Goal: Task Accomplishment & Management: Use online tool/utility

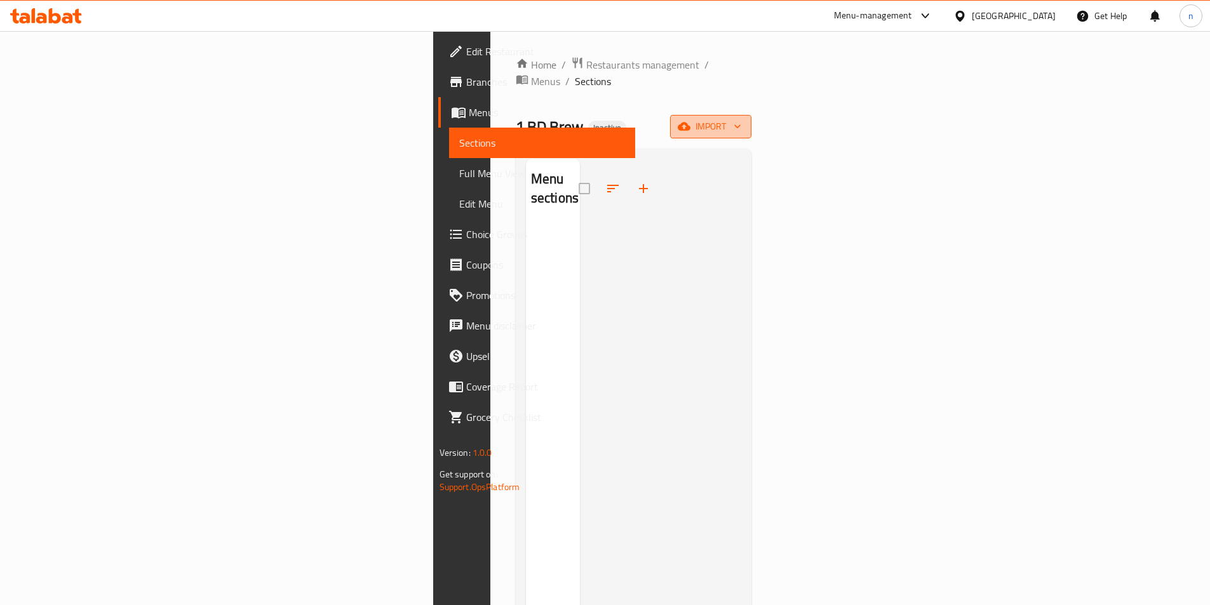
click at [741, 119] on span "import" at bounding box center [710, 127] width 61 height 16
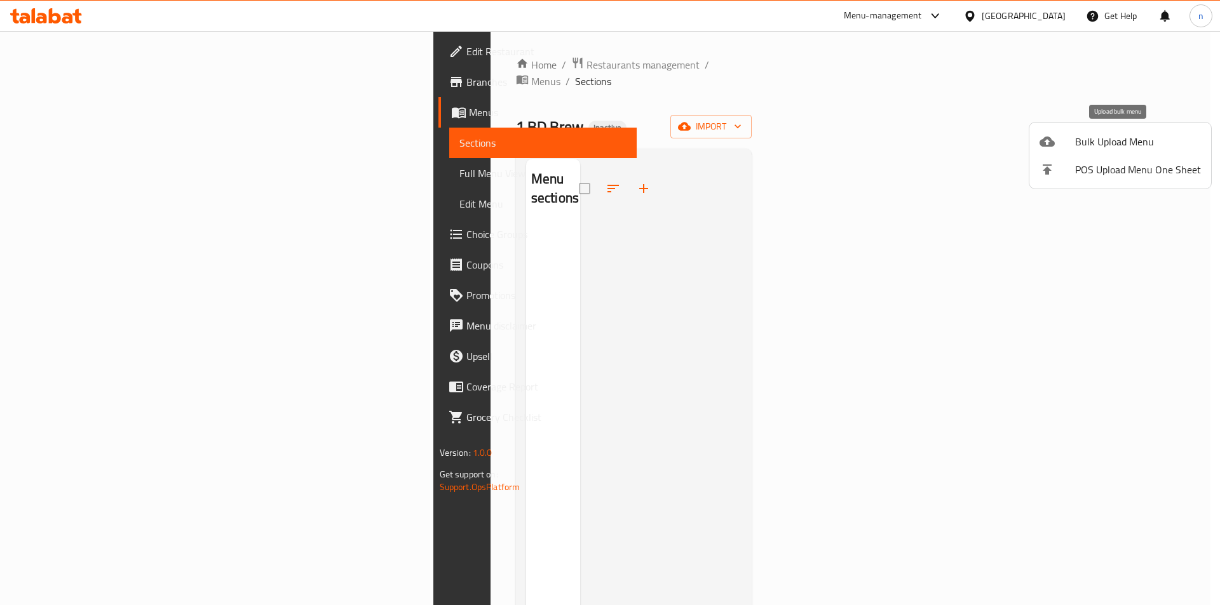
click at [1070, 142] on div at bounding box center [1057, 141] width 36 height 15
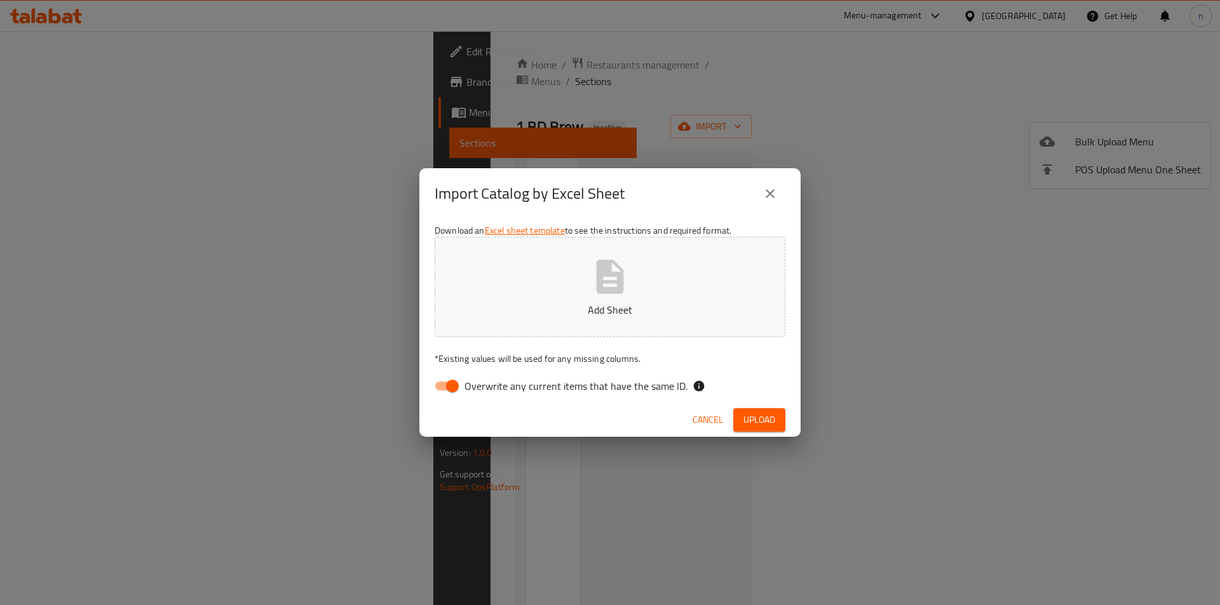
click at [454, 384] on input "Overwrite any current items that have the same ID." at bounding box center [452, 386] width 72 height 24
checkbox input "false"
click at [581, 278] on button "Add Sheet" at bounding box center [610, 287] width 351 height 100
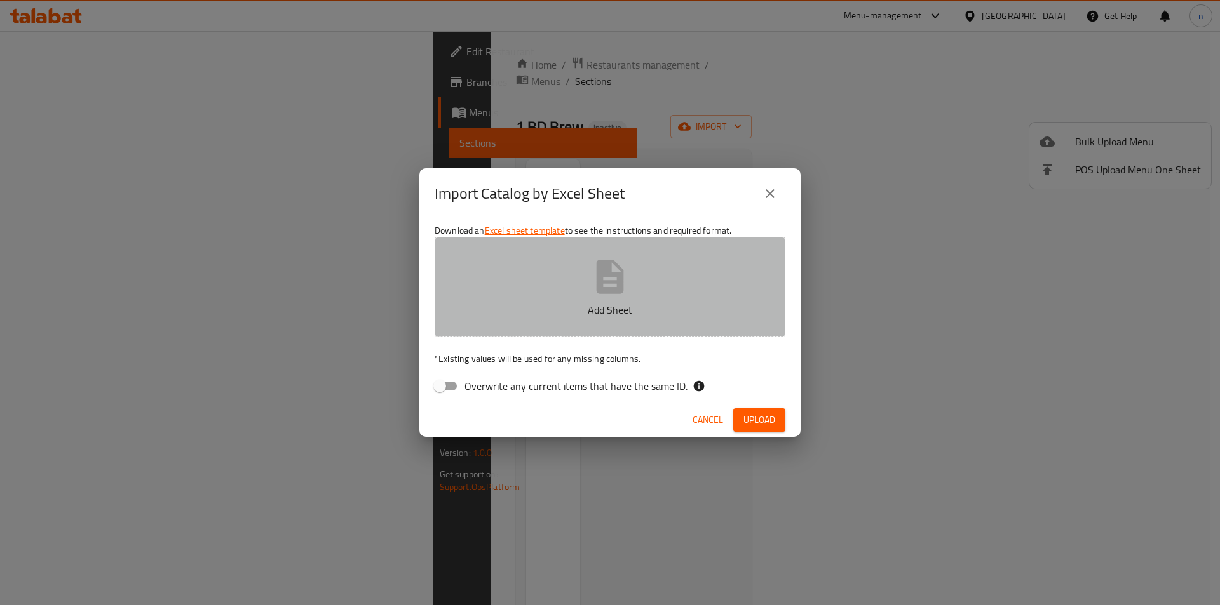
click at [490, 297] on button "Add Sheet" at bounding box center [610, 287] width 351 height 100
click at [563, 281] on button "Newwwww.xlsx" at bounding box center [610, 287] width 351 height 100
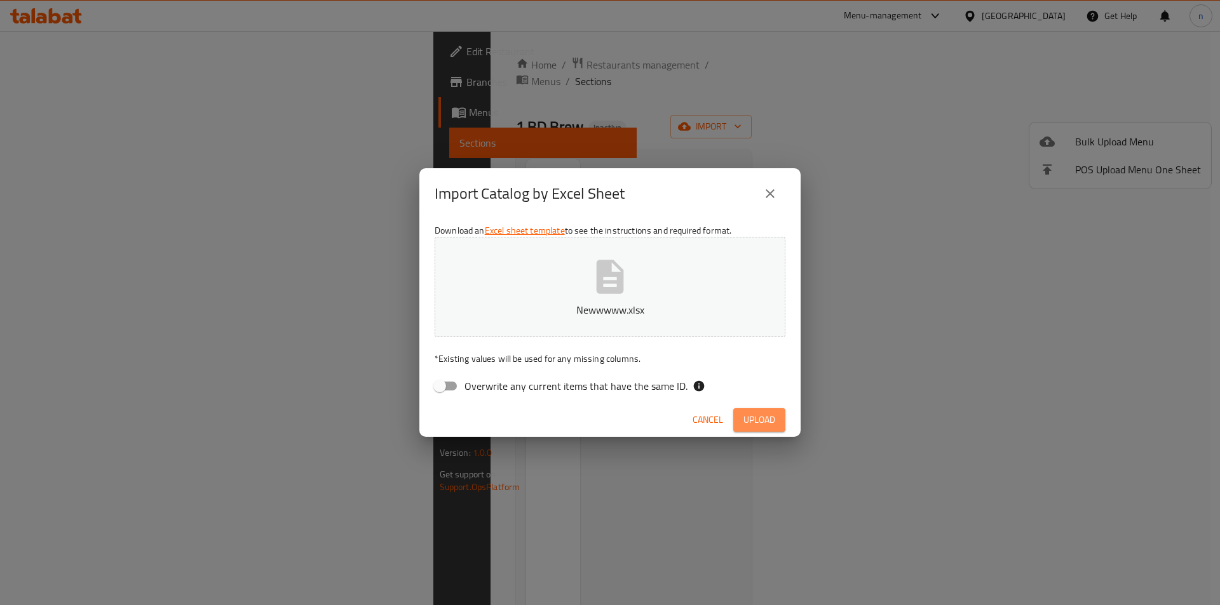
click at [781, 421] on button "Upload" at bounding box center [759, 421] width 52 height 24
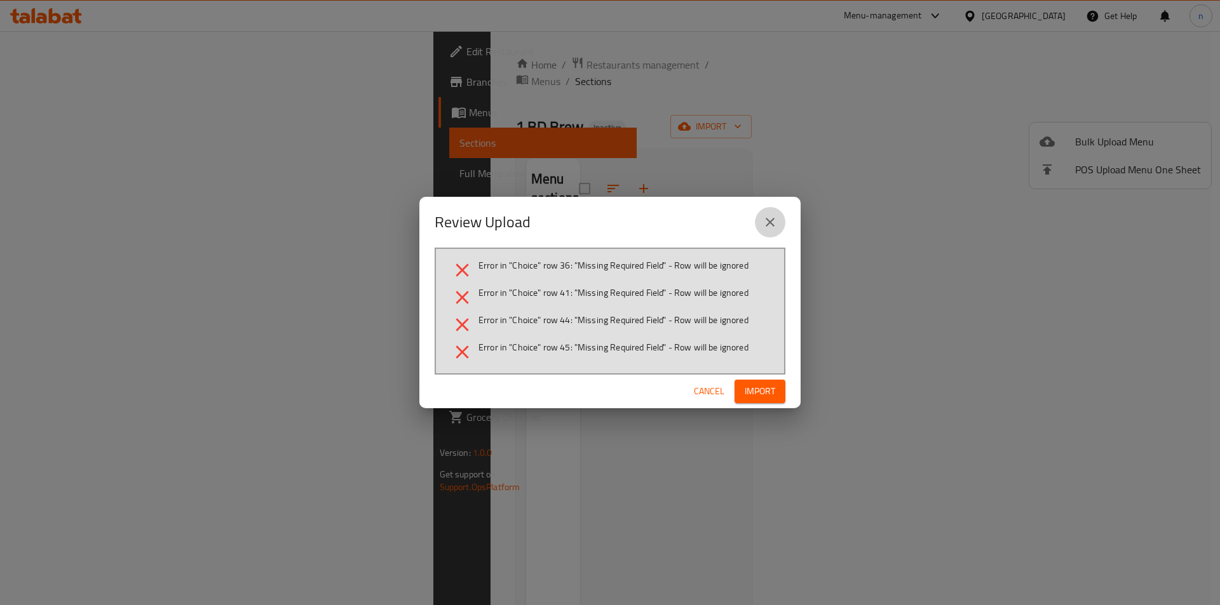
click at [773, 225] on icon "close" at bounding box center [770, 222] width 9 height 9
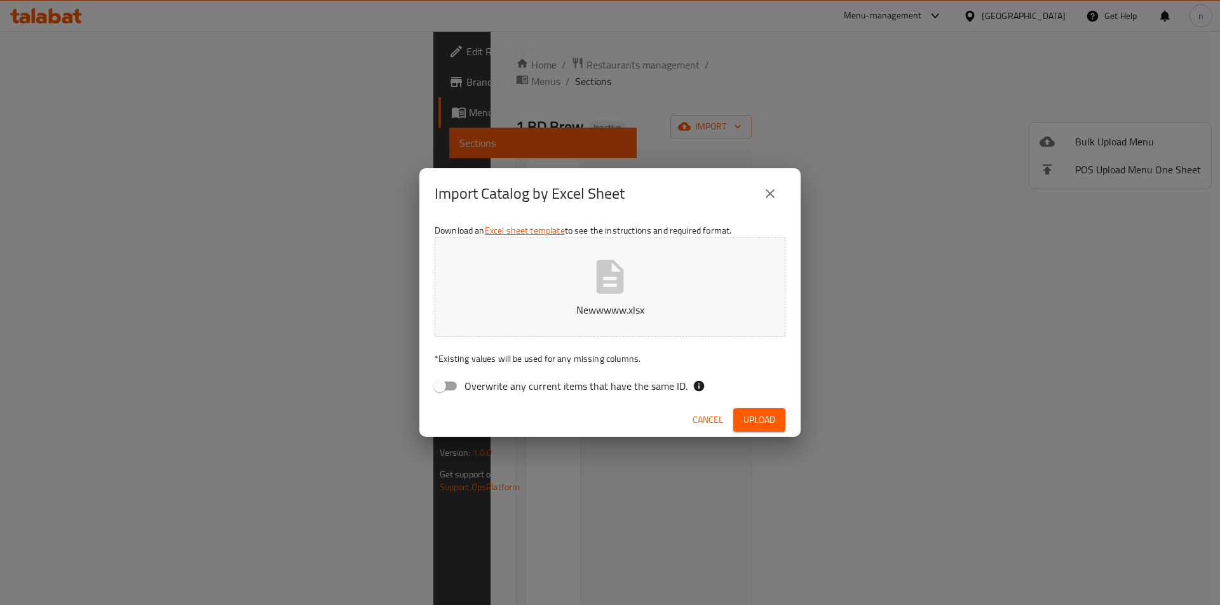
click at [640, 295] on button "Newwwww.xlsx" at bounding box center [610, 287] width 351 height 100
click at [756, 412] on span "Upload" at bounding box center [759, 420] width 32 height 16
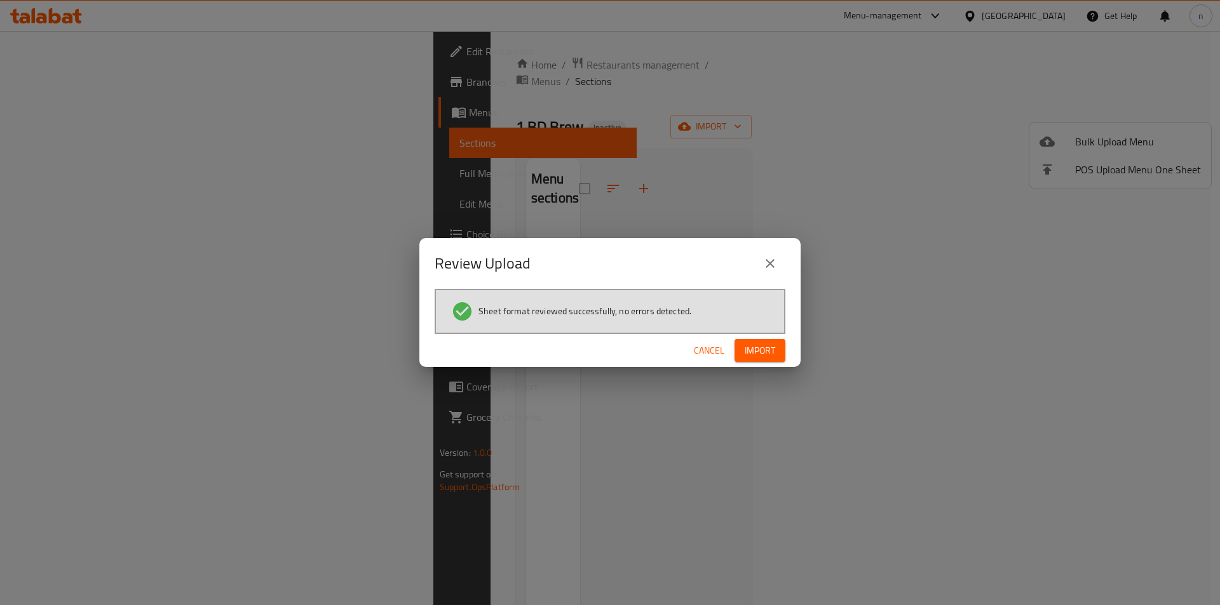
click at [776, 354] on button "Import" at bounding box center [759, 351] width 51 height 24
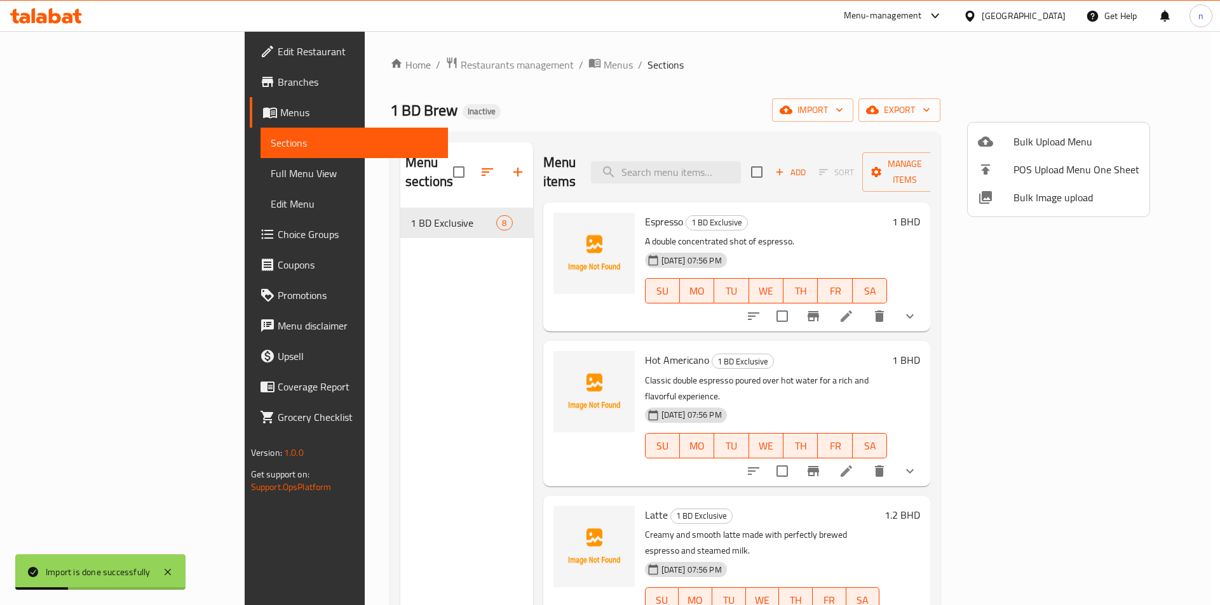
click at [85, 169] on div at bounding box center [610, 302] width 1220 height 605
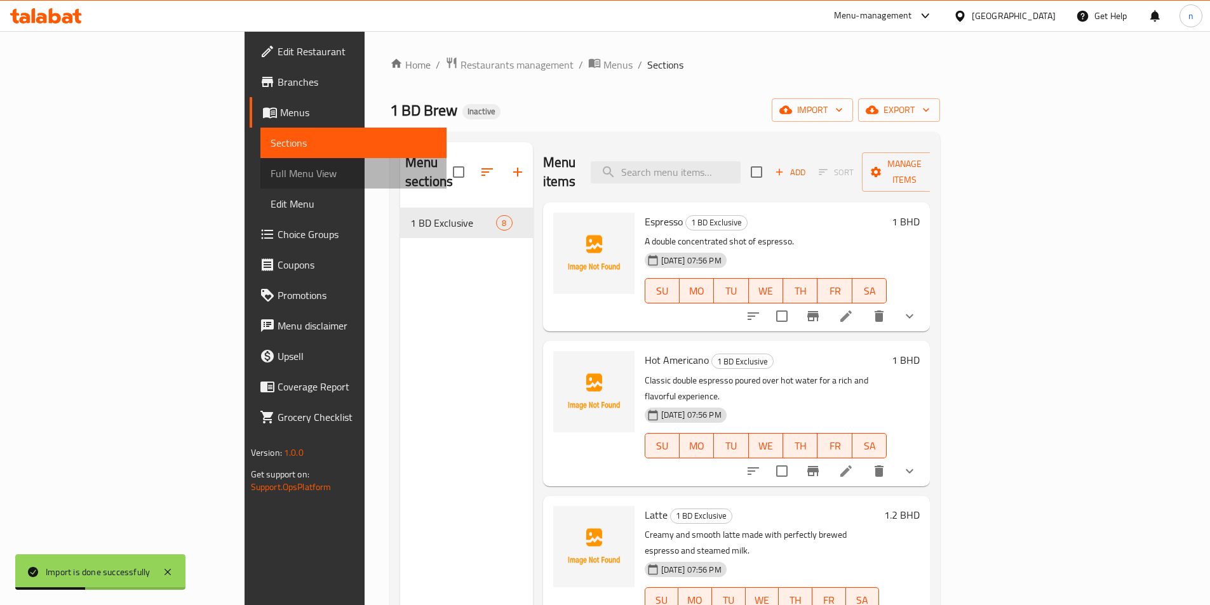
click at [271, 169] on span "Full Menu View" at bounding box center [354, 173] width 166 height 15
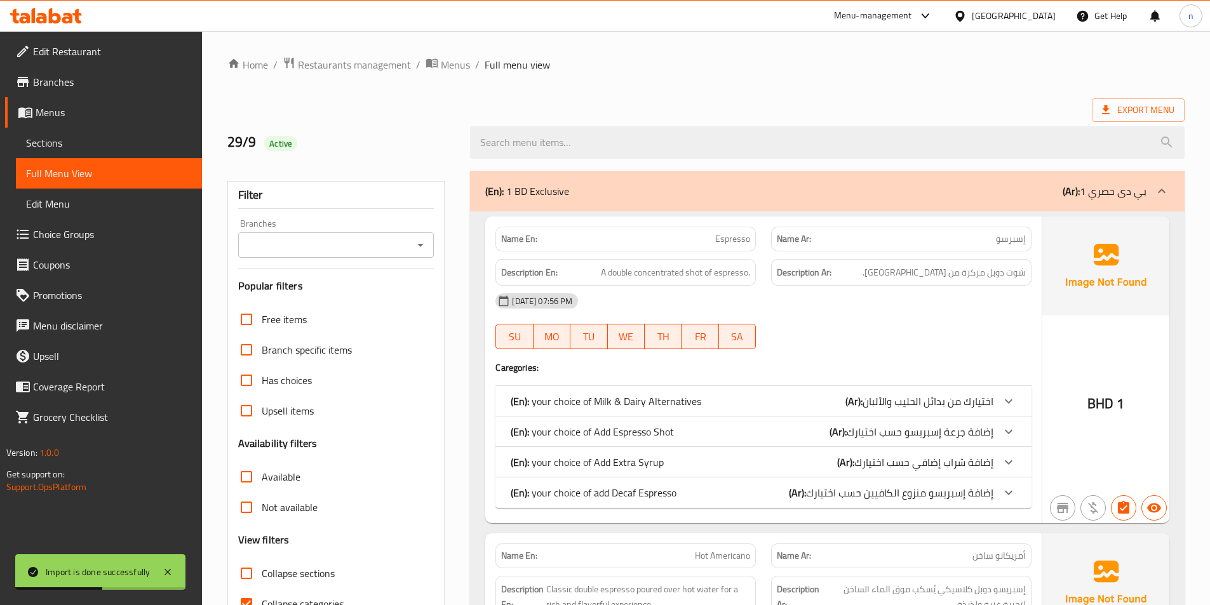
scroll to position [191, 0]
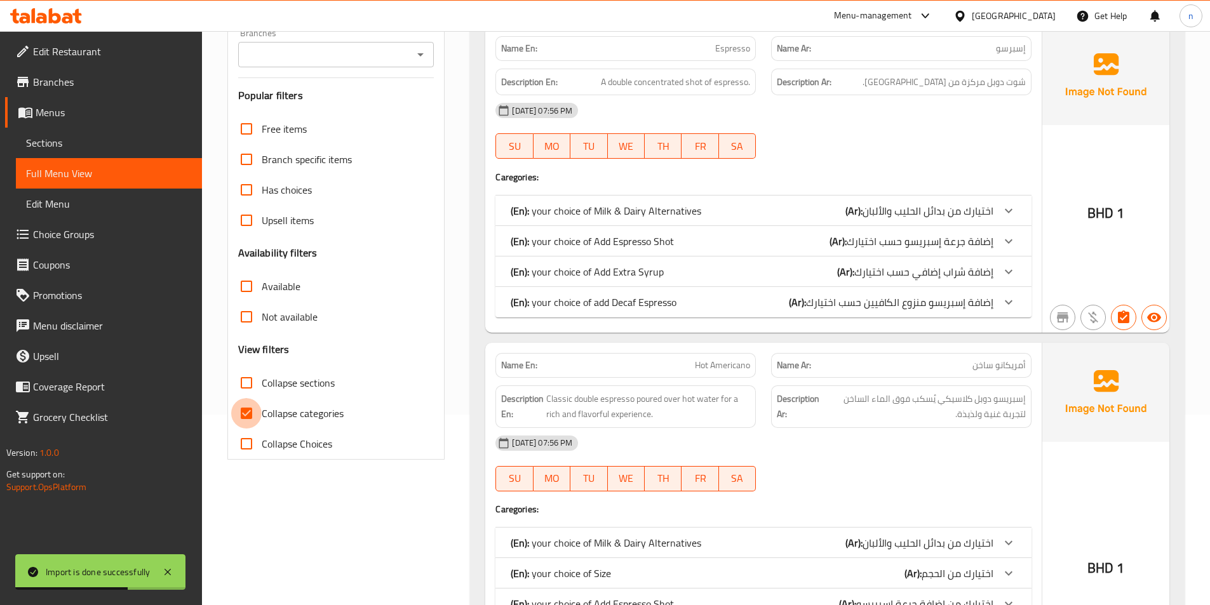
click at [250, 413] on input "Collapse categories" at bounding box center [246, 413] width 30 height 30
checkbox input "false"
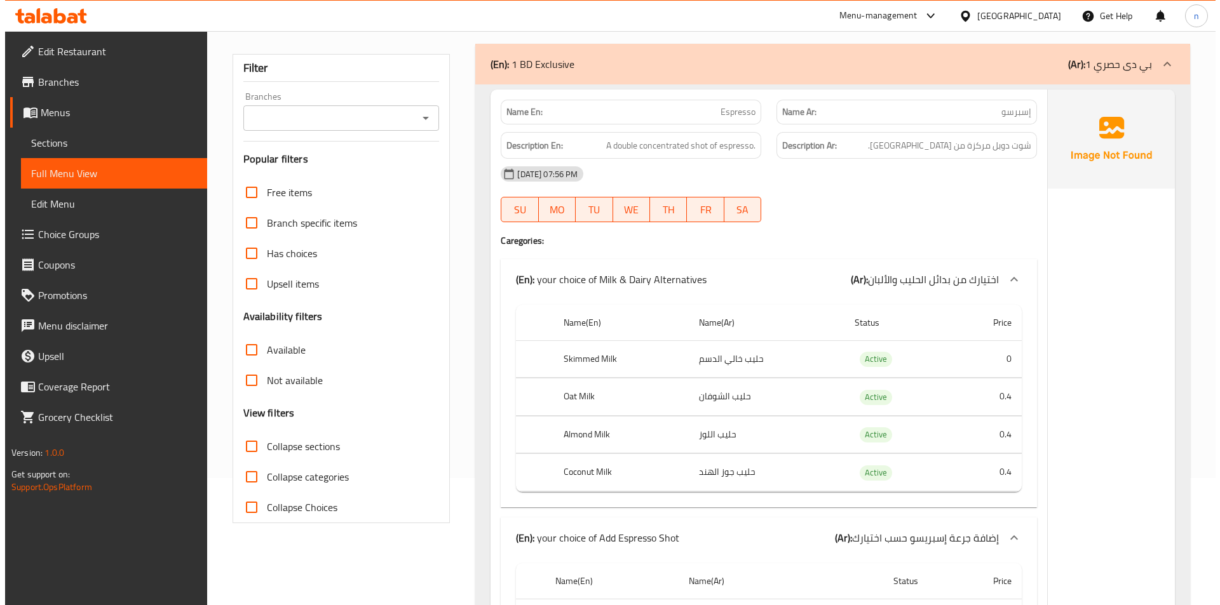
scroll to position [0, 0]
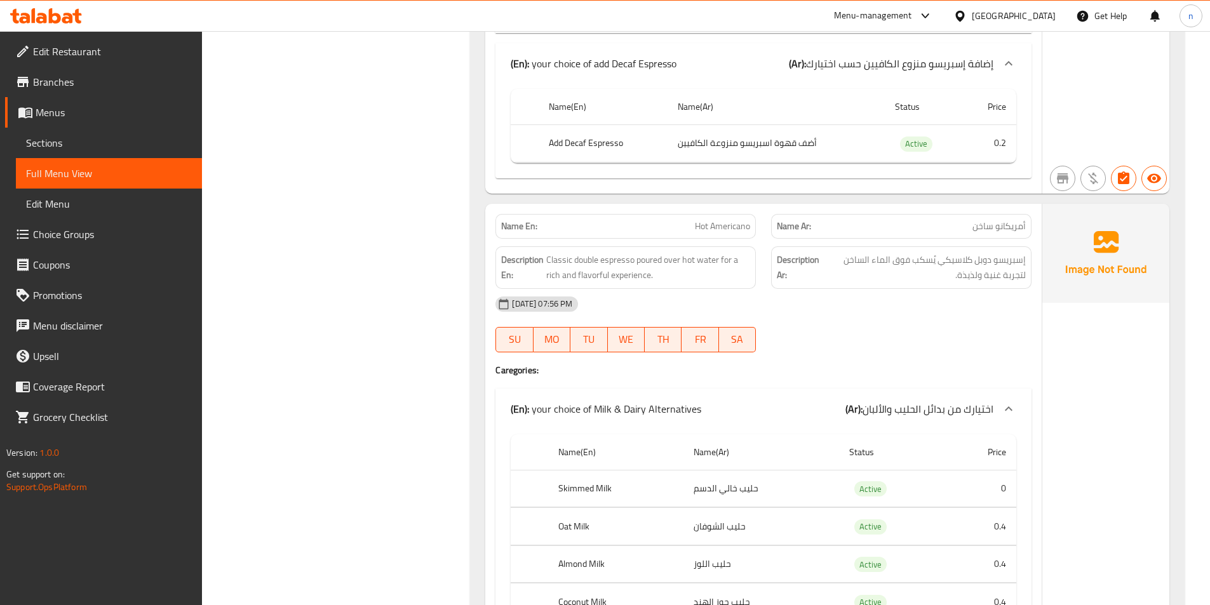
scroll to position [1283, 0]
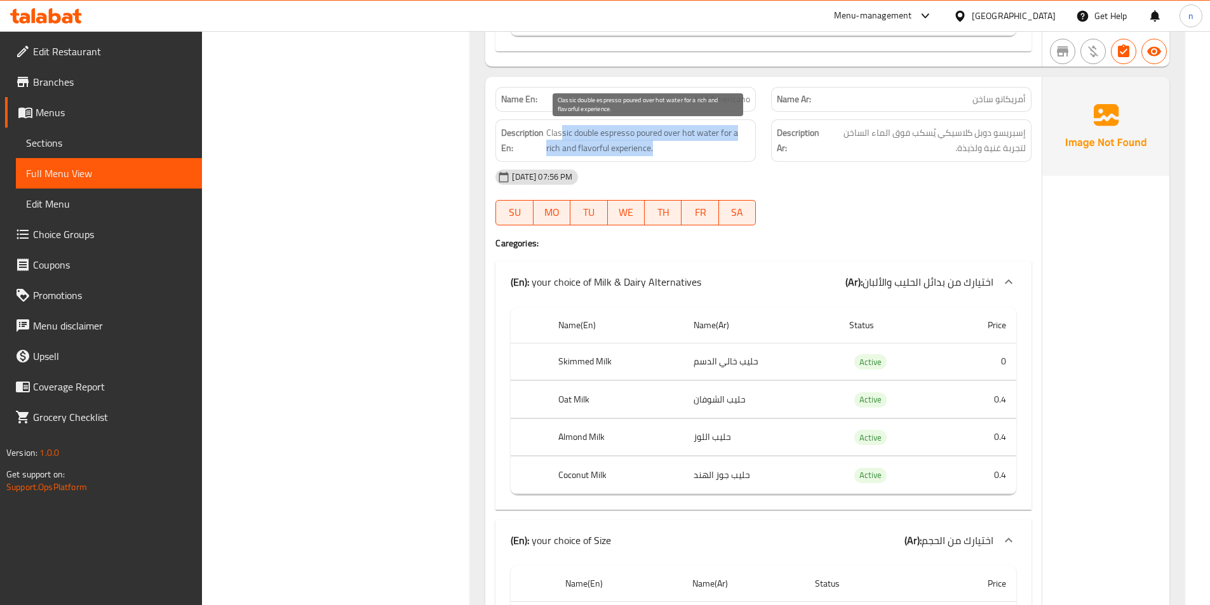
drag, startPoint x: 562, startPoint y: 132, endPoint x: 705, endPoint y: 144, distance: 143.5
click at [705, 144] on span "Classic double espresso poured over hot water for a rich and flavorful experien…" at bounding box center [648, 140] width 204 height 31
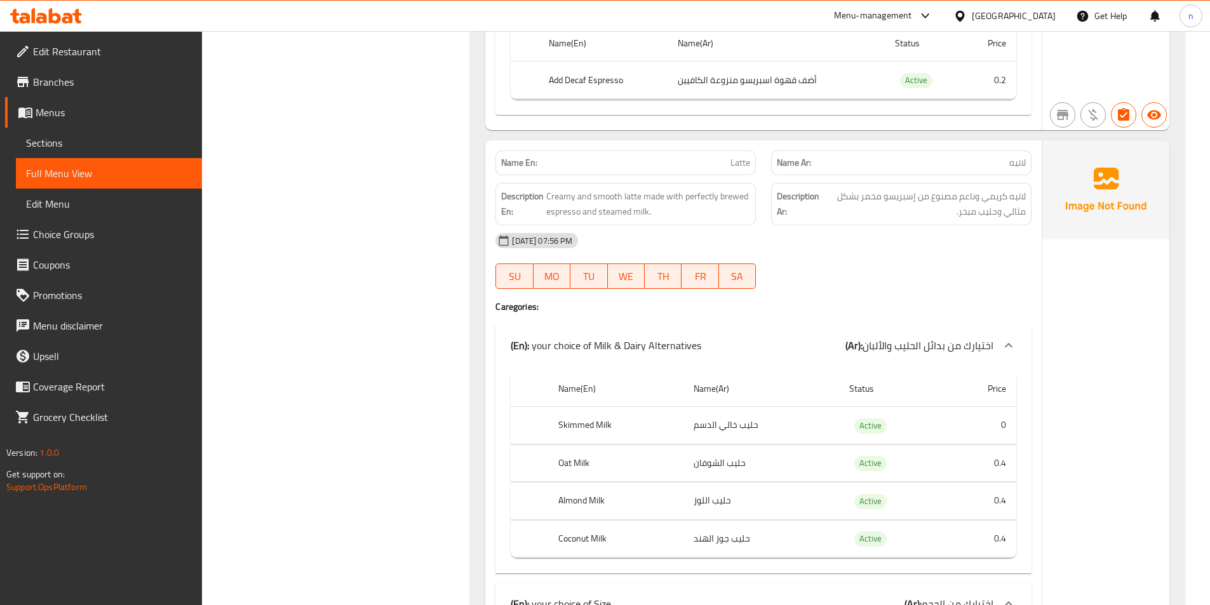
scroll to position [2808, 0]
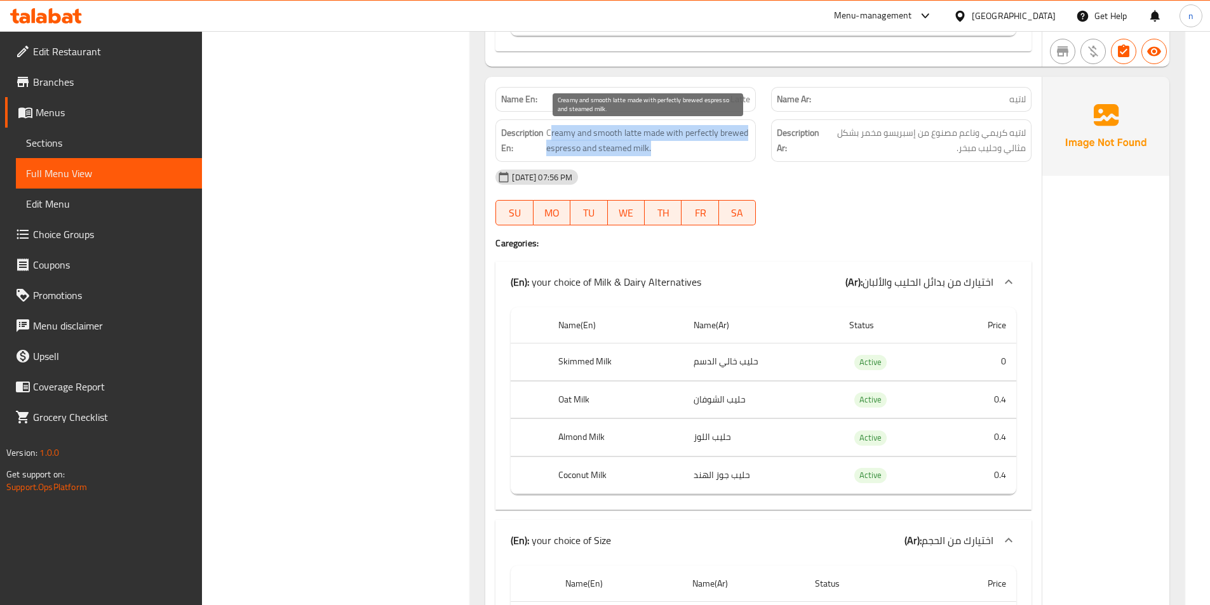
drag, startPoint x: 553, startPoint y: 133, endPoint x: 698, endPoint y: 142, distance: 145.8
click at [698, 142] on span "Creamy and smooth latte made with perfectly brewed espresso and steamed milk." at bounding box center [648, 140] width 204 height 31
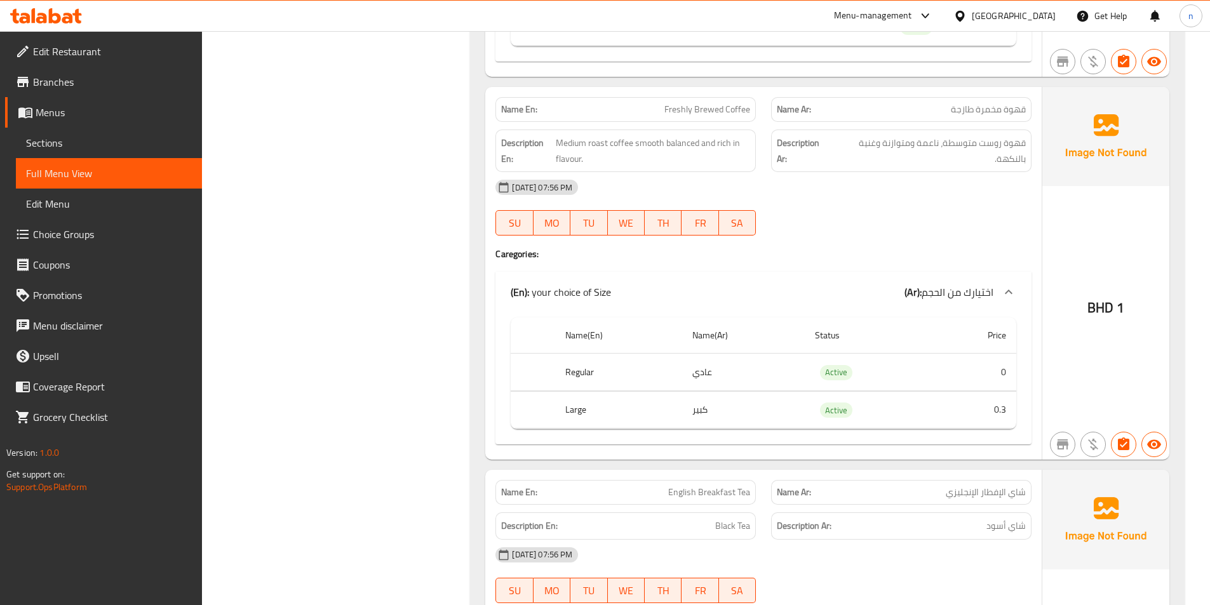
scroll to position [4143, 0]
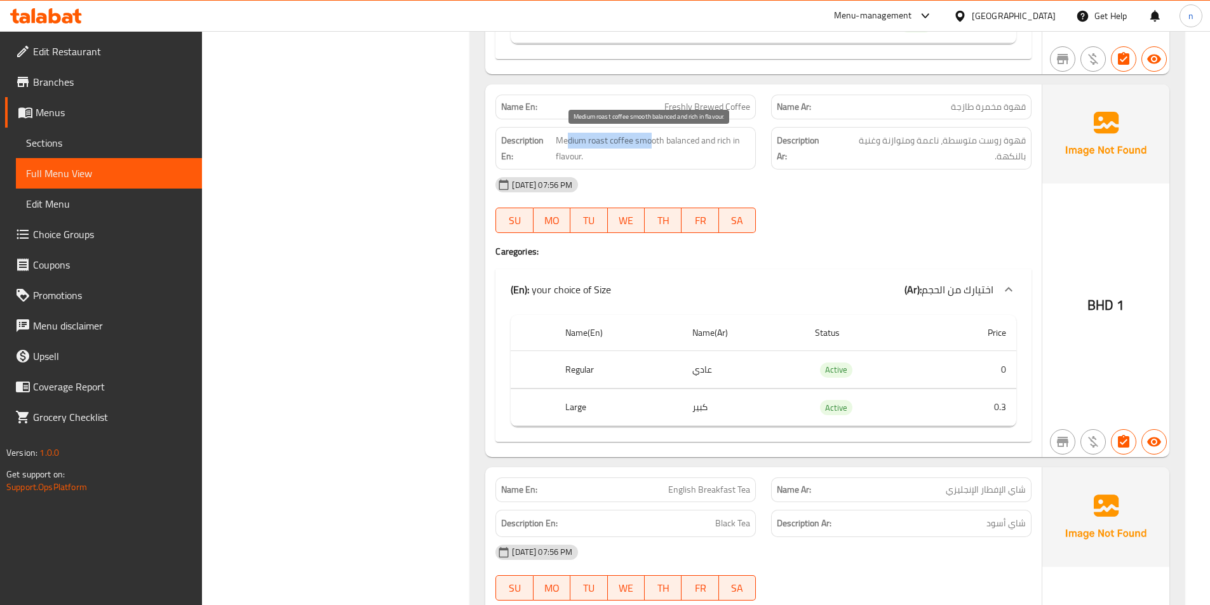
drag, startPoint x: 568, startPoint y: 142, endPoint x: 652, endPoint y: 148, distance: 84.1
click at [652, 148] on span "Medium roast coffee smooth balanced and rich in flavour." at bounding box center [653, 148] width 195 height 31
click at [574, 141] on span "Medium roast coffee smooth balanced and rich in flavour." at bounding box center [653, 148] width 195 height 31
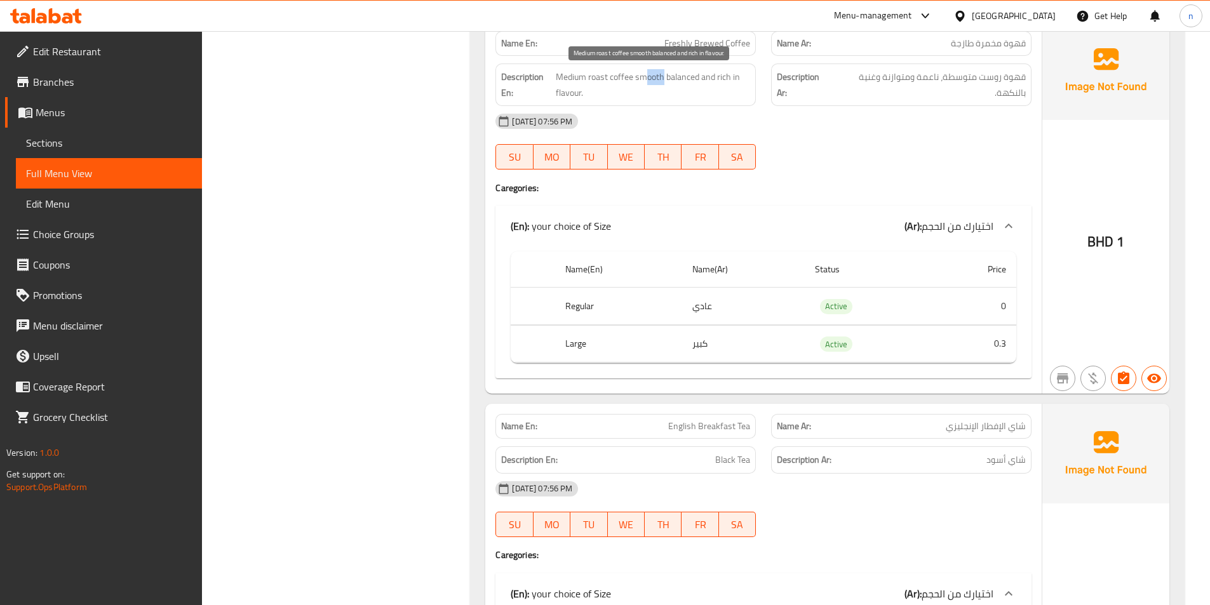
drag, startPoint x: 644, startPoint y: 81, endPoint x: 672, endPoint y: 95, distance: 31.0
click at [666, 84] on span "Medium roast coffee smooth balanced and rich in flavour." at bounding box center [653, 84] width 195 height 31
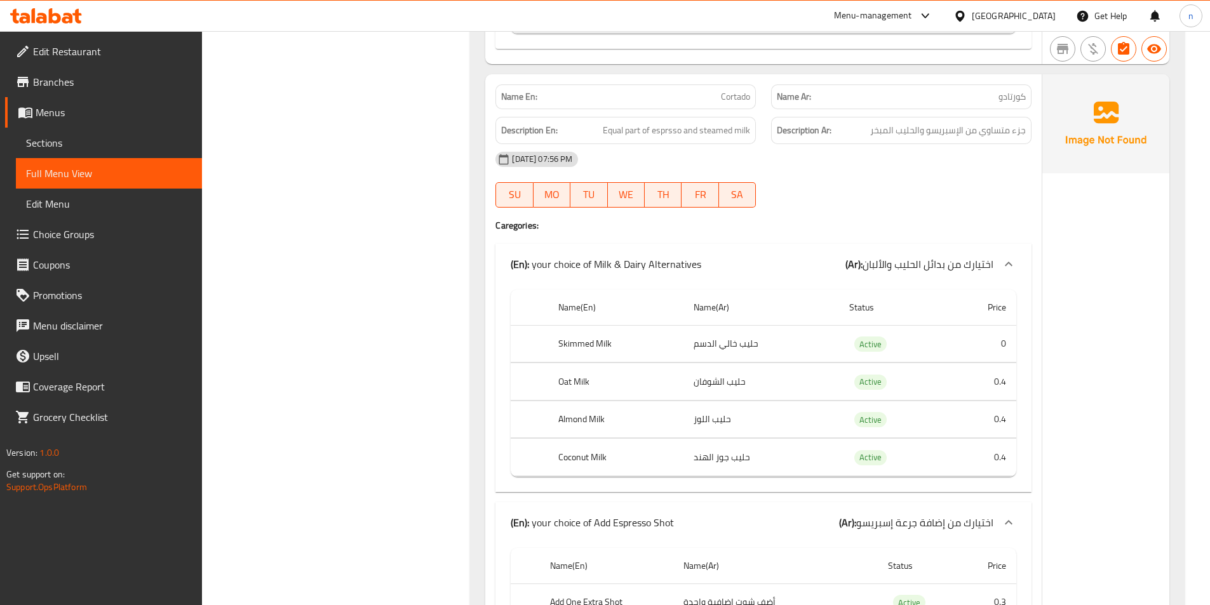
scroll to position [4905, 0]
drag, startPoint x: 616, startPoint y: 127, endPoint x: 710, endPoint y: 136, distance: 94.5
click at [710, 136] on span "Equal part of esprsso and steamed milk" at bounding box center [676, 129] width 147 height 16
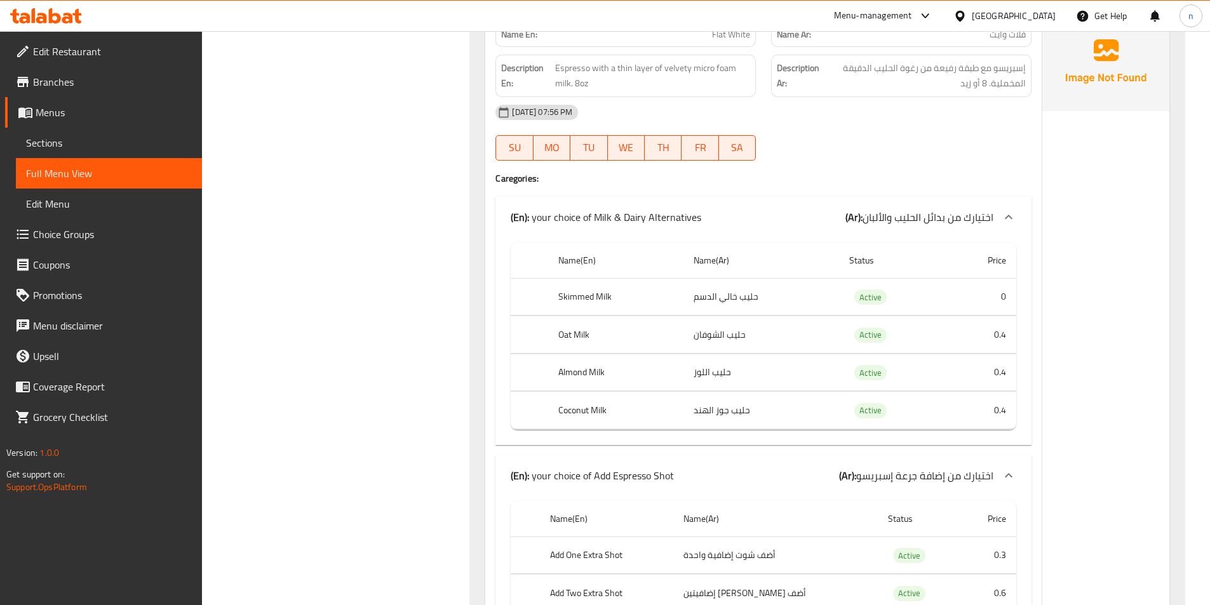
scroll to position [6112, 0]
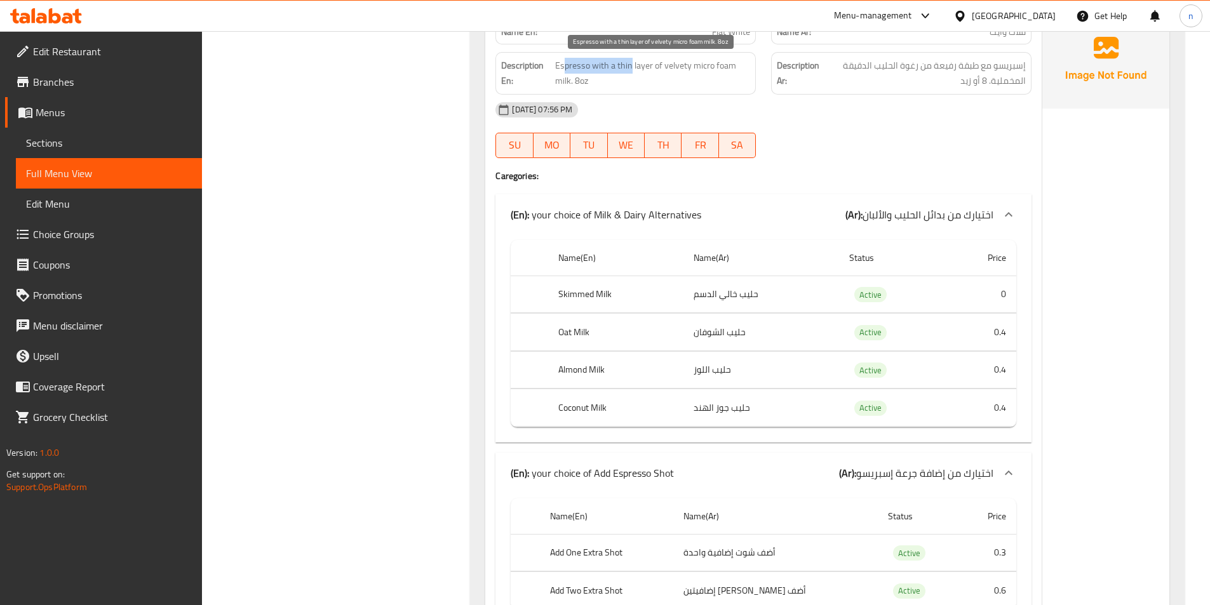
drag, startPoint x: 566, startPoint y: 65, endPoint x: 631, endPoint y: 71, distance: 65.1
click at [631, 71] on span "Espresso with a thin layer of velvety micro foam milk. 8oz" at bounding box center [652, 73] width 195 height 31
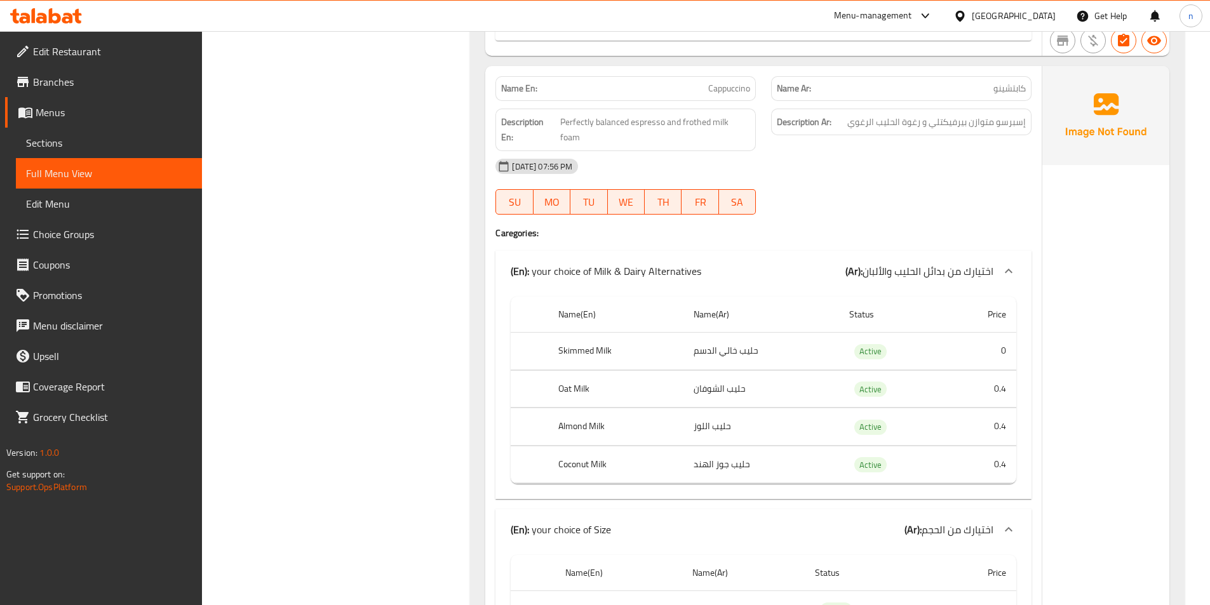
scroll to position [7192, 0]
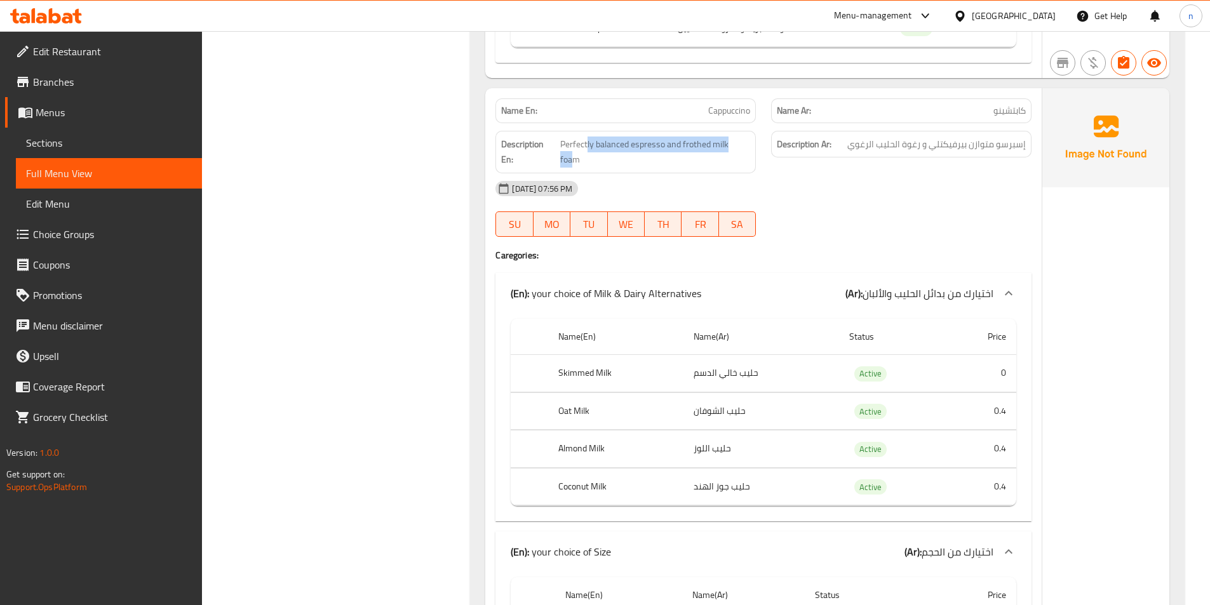
drag, startPoint x: 589, startPoint y: 147, endPoint x: 746, endPoint y: 153, distance: 157.1
click at [746, 153] on div "Description En: Perfectly balanced espresso and frothed milk foam" at bounding box center [626, 152] width 260 height 43
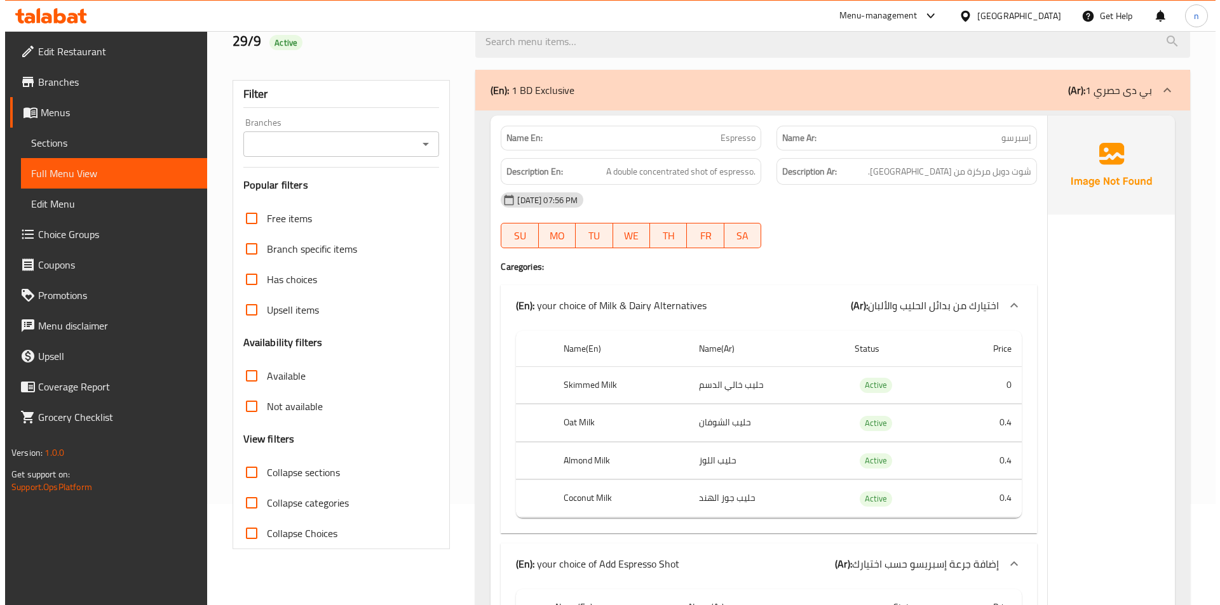
scroll to position [0, 0]
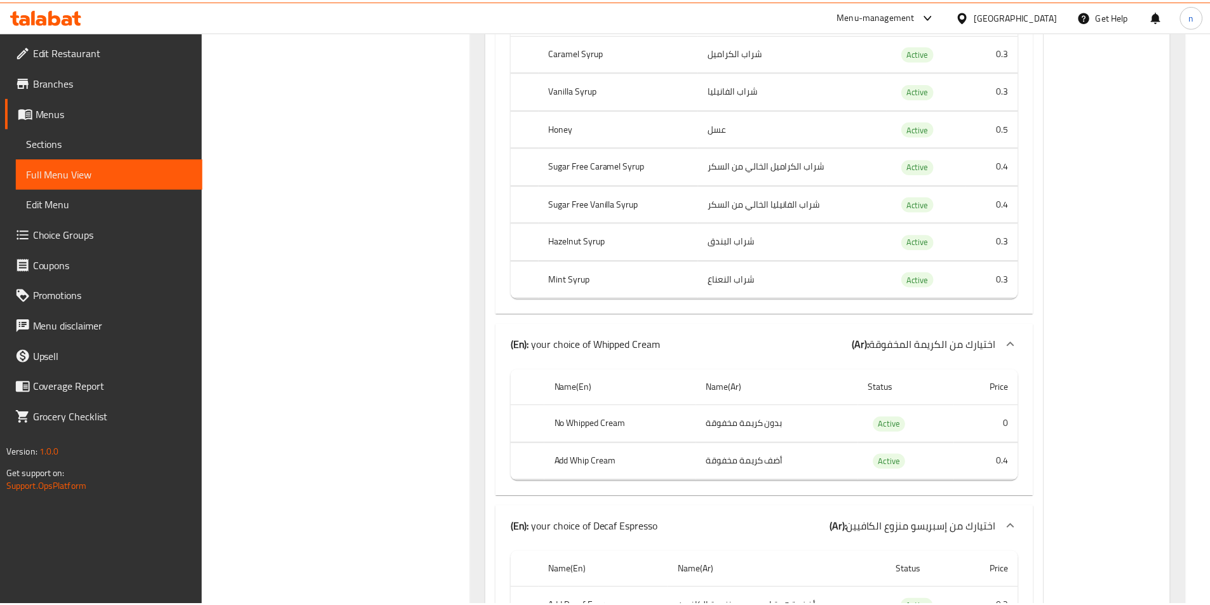
scroll to position [8225, 0]
